Goal: Check status: Check status

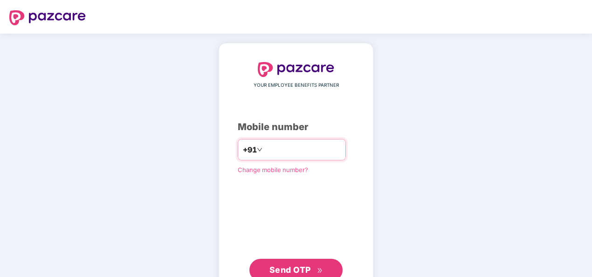
click at [273, 146] on input "number" at bounding box center [302, 149] width 76 height 15
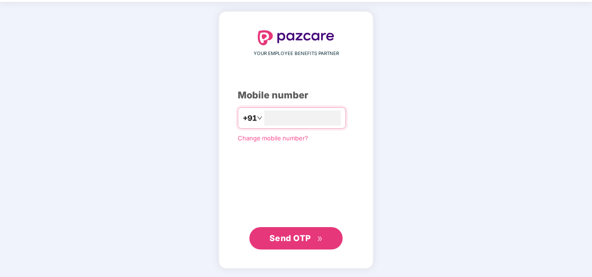
type input "**********"
click at [305, 232] on span "Send OTP" at bounding box center [296, 238] width 54 height 13
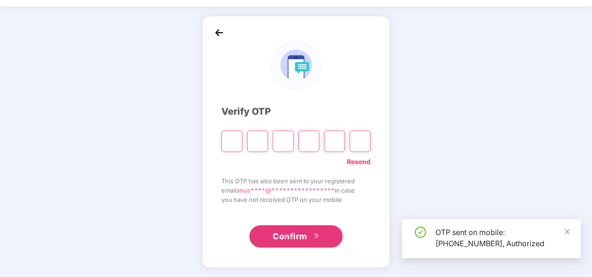
scroll to position [27, 0]
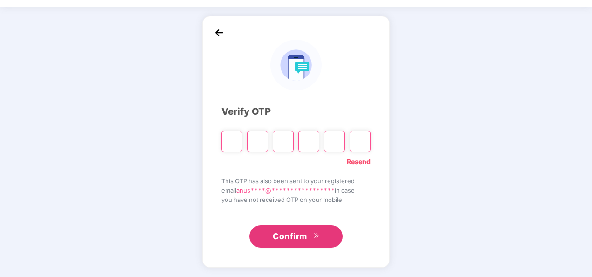
click at [253, 128] on div at bounding box center [295, 138] width 149 height 28
click at [235, 140] on input "Please enter verification code. Digit 1" at bounding box center [231, 141] width 21 height 21
paste input "*"
type input "*"
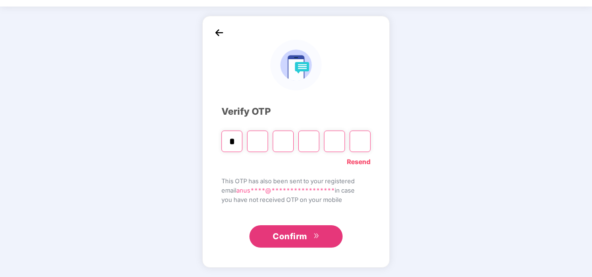
type input "*"
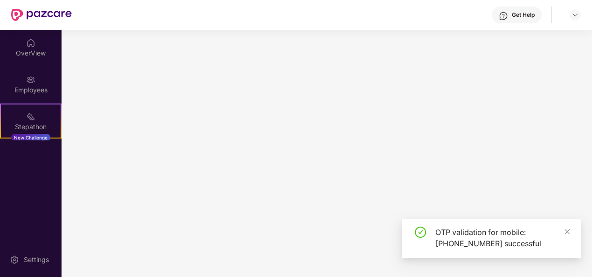
click at [304, 230] on main at bounding box center [327, 153] width 531 height 247
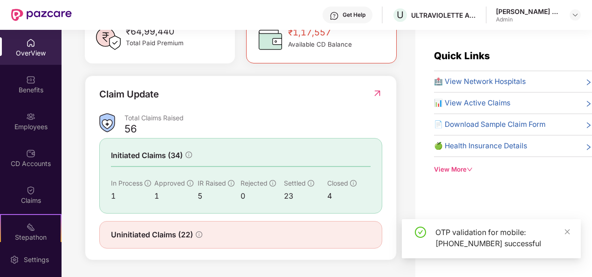
scroll to position [298, 0]
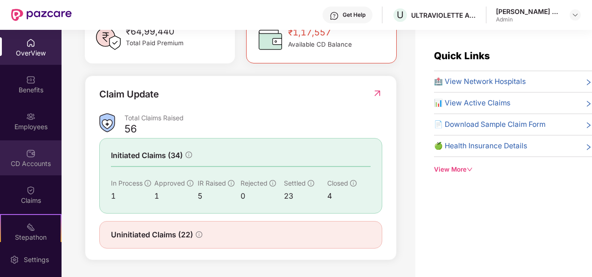
click at [36, 167] on div "CD Accounts" at bounding box center [31, 163] width 62 height 9
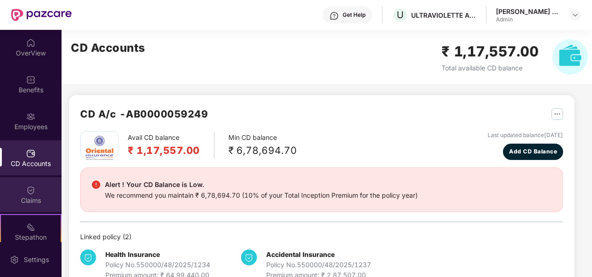
click at [28, 204] on div "Claims" at bounding box center [31, 200] width 62 height 9
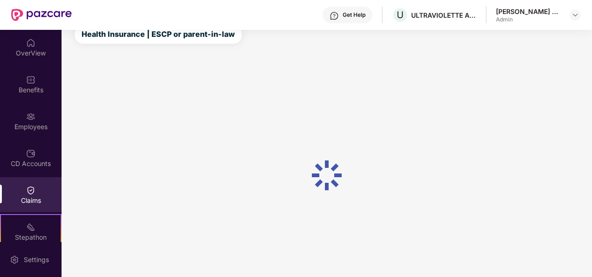
scroll to position [61, 0]
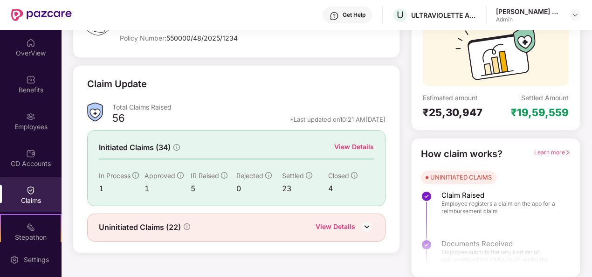
click at [361, 145] on div "View Details" at bounding box center [354, 147] width 40 height 10
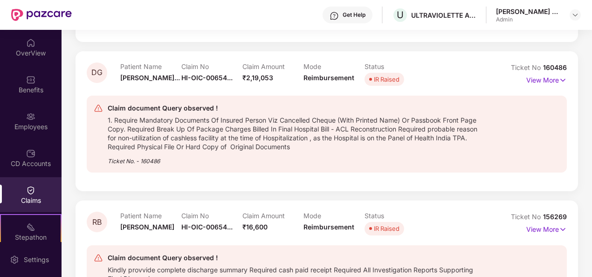
scroll to position [367, 0]
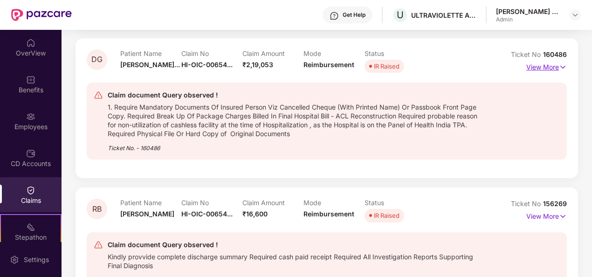
click at [556, 68] on p "View More" at bounding box center [546, 66] width 41 height 13
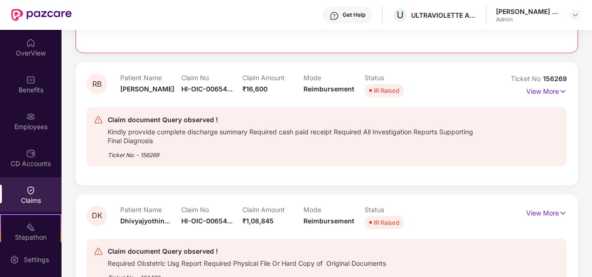
scroll to position [907, 0]
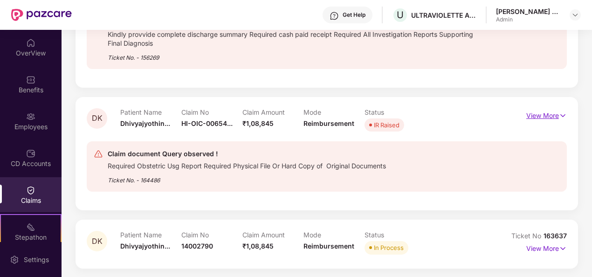
click at [548, 118] on p "View More" at bounding box center [546, 114] width 41 height 13
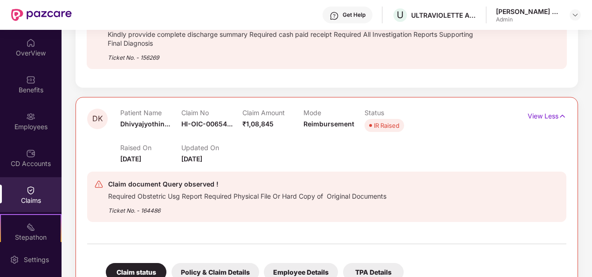
click at [149, 180] on div "Claim document Query observed !" at bounding box center [247, 184] width 278 height 11
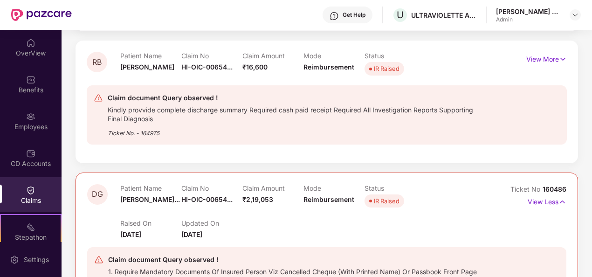
scroll to position [0, 0]
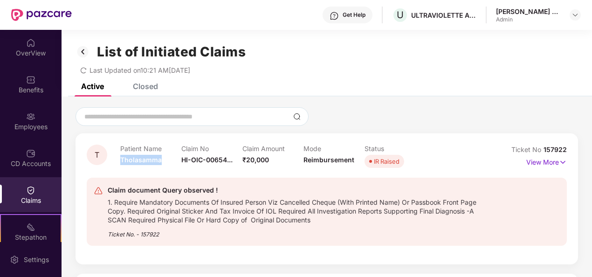
drag, startPoint x: 121, startPoint y: 159, endPoint x: 165, endPoint y: 159, distance: 43.4
click at [165, 159] on div "Patient Name [GEOGRAPHIC_DATA]" at bounding box center [150, 158] width 61 height 26
drag, startPoint x: 165, startPoint y: 159, endPoint x: 173, endPoint y: 164, distance: 9.8
click at [173, 164] on div "Patient Name [GEOGRAPHIC_DATA]" at bounding box center [150, 158] width 61 height 26
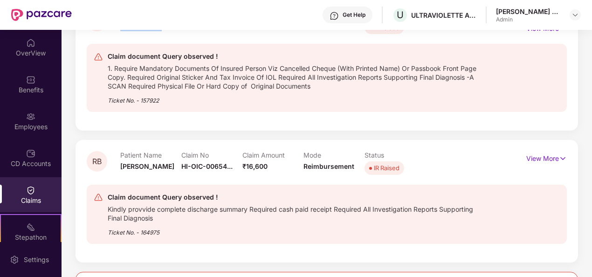
scroll to position [93, 0]
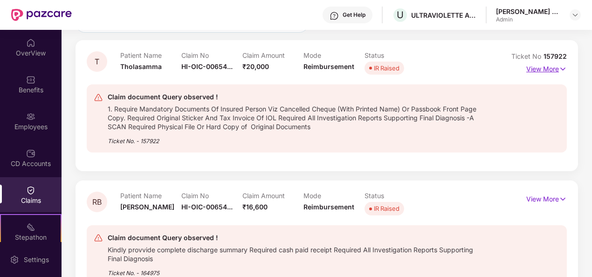
click at [543, 71] on p "View More" at bounding box center [546, 68] width 41 height 13
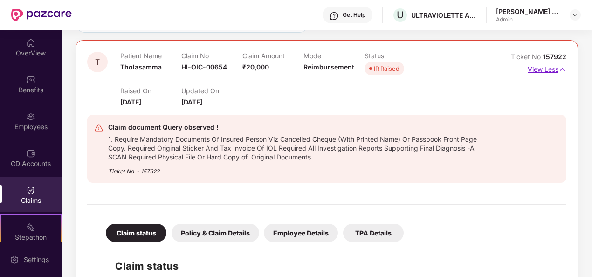
click at [557, 69] on p "View Less" at bounding box center [547, 68] width 39 height 13
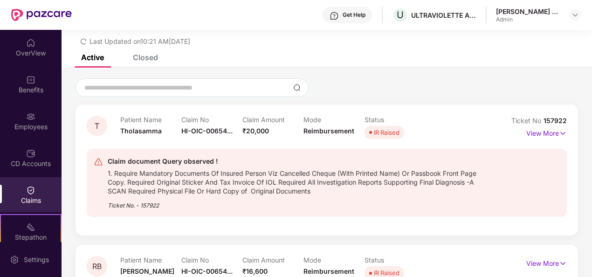
scroll to position [0, 0]
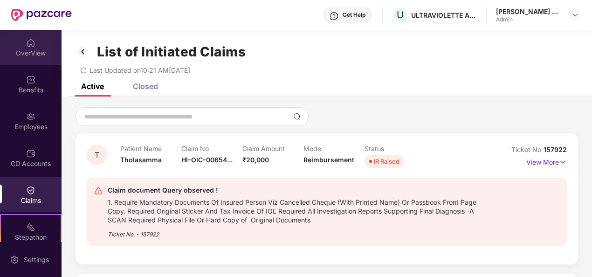
click at [33, 48] on div "OverView" at bounding box center [31, 47] width 62 height 35
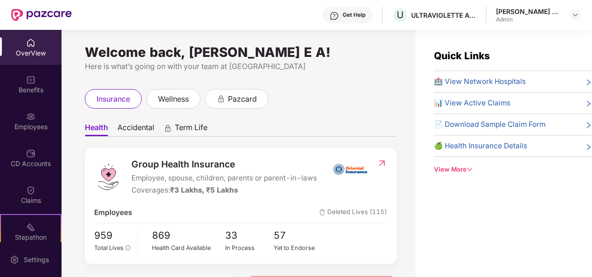
click at [32, 48] on div "OverView" at bounding box center [31, 52] width 62 height 9
